Goal: Navigation & Orientation: Find specific page/section

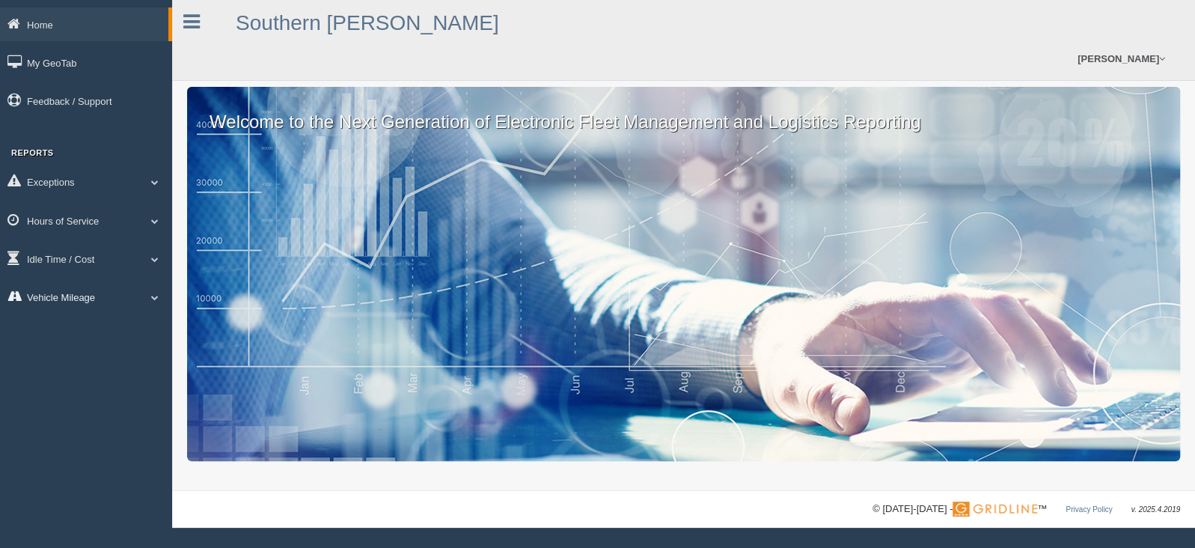
click at [154, 295] on span at bounding box center [154, 296] width 19 height 7
click at [154, 262] on link "Idle Time / Cost" at bounding box center [86, 259] width 172 height 34
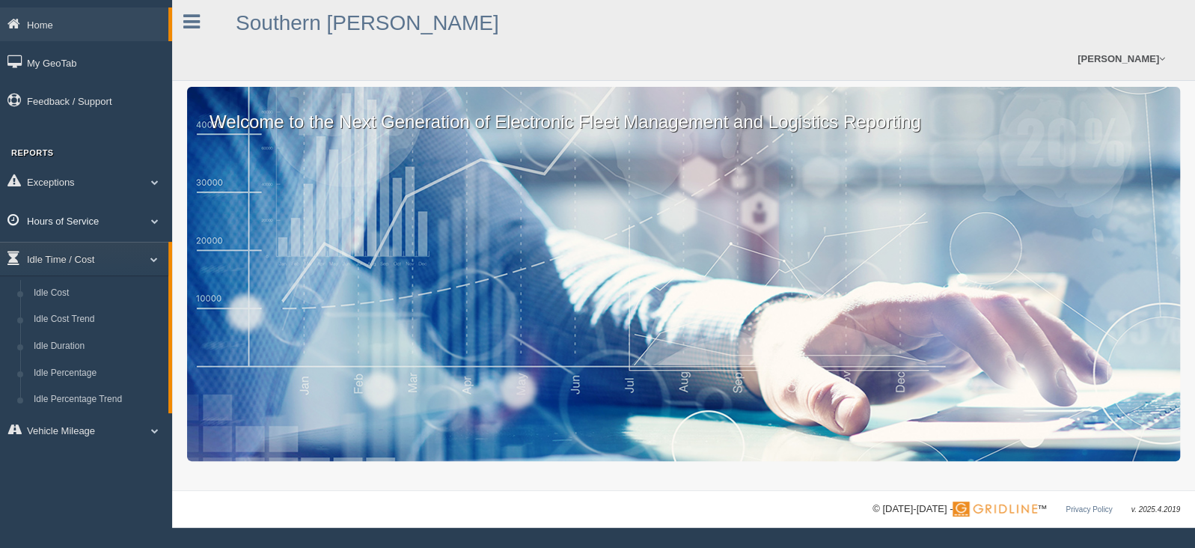
click at [156, 218] on span at bounding box center [154, 220] width 19 height 7
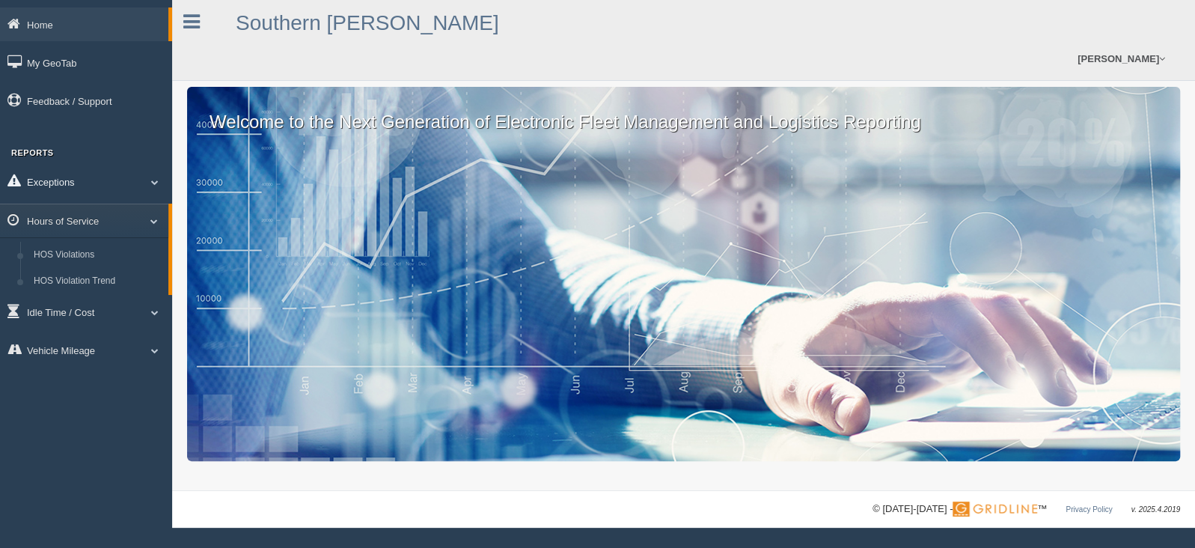
click at [158, 183] on span at bounding box center [154, 181] width 19 height 7
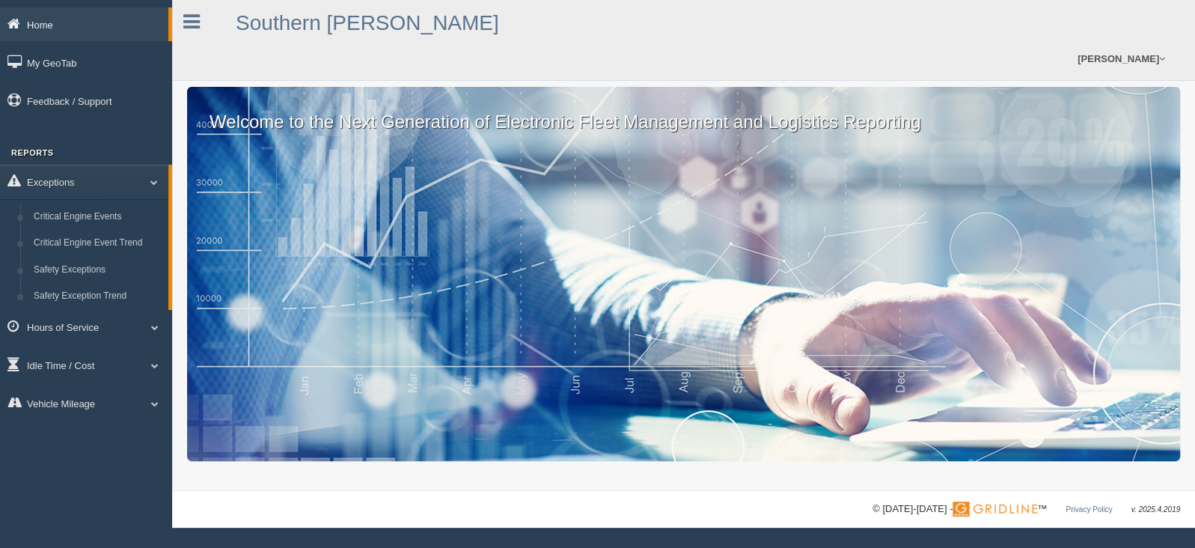
click at [51, 23] on link "Home" at bounding box center [84, 24] width 168 height 34
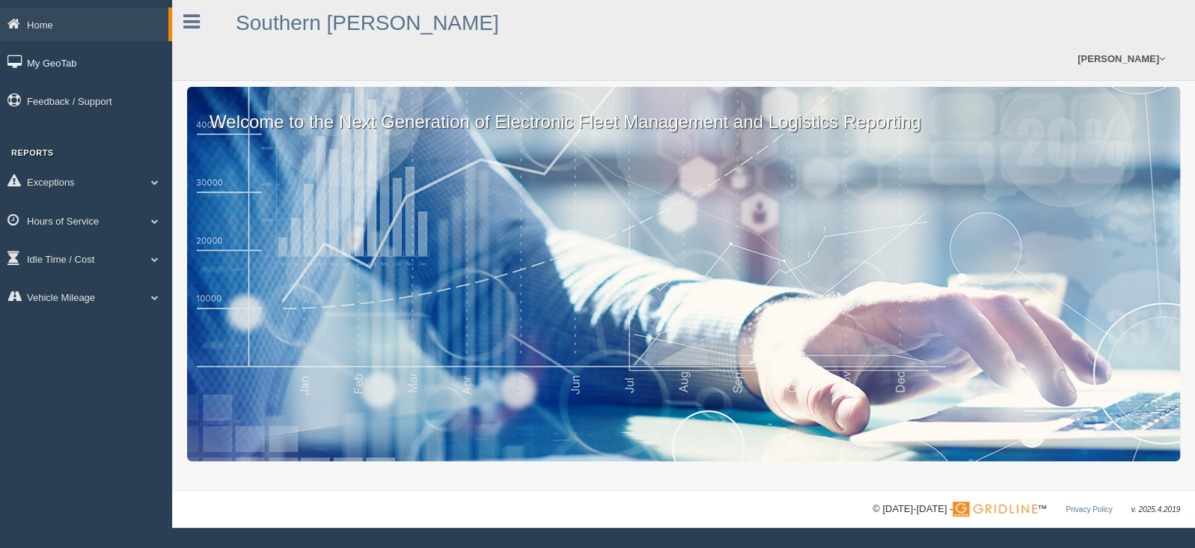
click at [44, 51] on link "My GeoTab" at bounding box center [86, 63] width 172 height 34
